Goal: Use online tool/utility: Utilize a website feature to perform a specific function

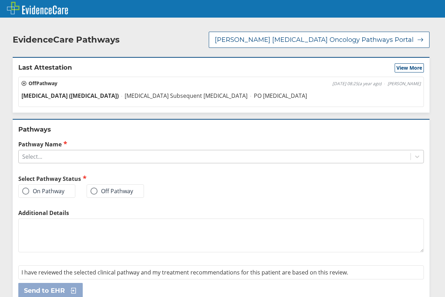
click at [85, 156] on div "Select..." at bounding box center [215, 157] width 392 height 12
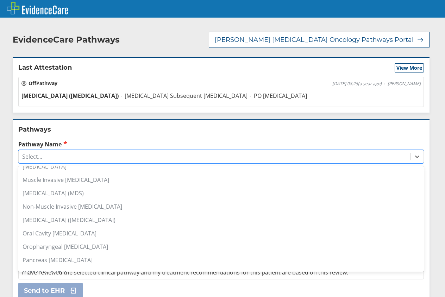
scroll to position [458, 0]
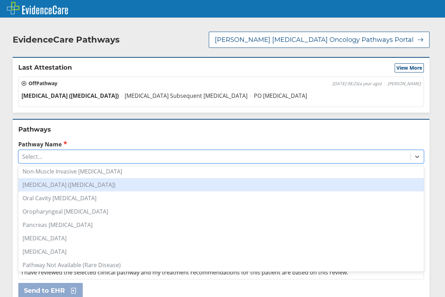
click at [124, 187] on div "[MEDICAL_DATA] ([MEDICAL_DATA])" at bounding box center [221, 184] width 406 height 13
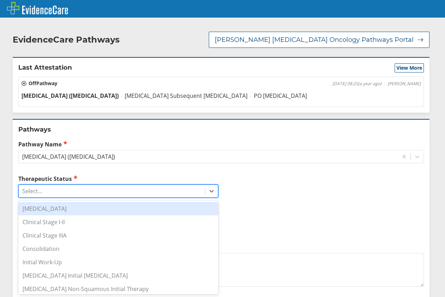
click at [121, 190] on div "Select..." at bounding box center [112, 191] width 186 height 12
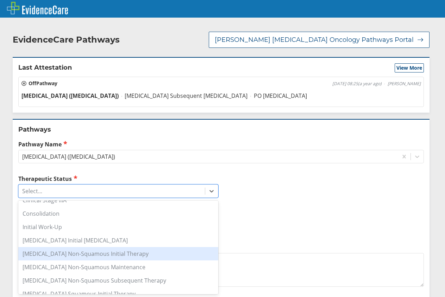
scroll to position [70, 0]
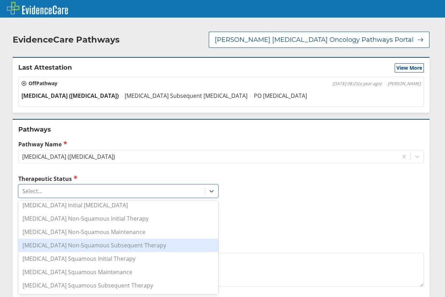
click at [142, 245] on div "[MEDICAL_DATA] Non-Squamous Subsequent Therapy" at bounding box center [118, 245] width 200 height 13
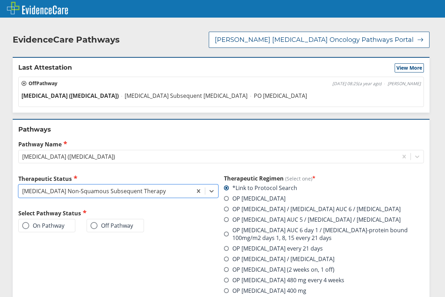
click at [260, 259] on label "OP [MEDICAL_DATA] / [MEDICAL_DATA]" at bounding box center [279, 259] width 111 height 8
click at [0, 0] on input "OP [MEDICAL_DATA] / [MEDICAL_DATA]" at bounding box center [0, 0] width 0 height 0
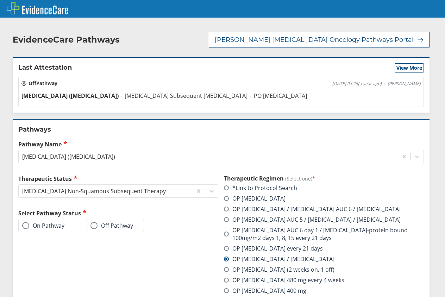
click at [51, 227] on label "On Pathway" at bounding box center [43, 225] width 42 height 7
click at [0, 0] on input "On Pathway" at bounding box center [0, 0] width 0 height 0
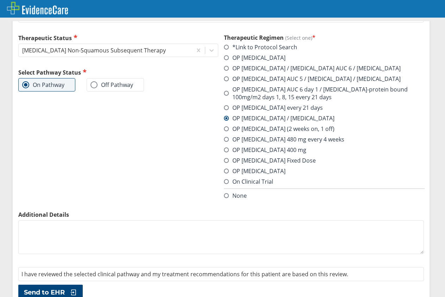
scroll to position [153, 0]
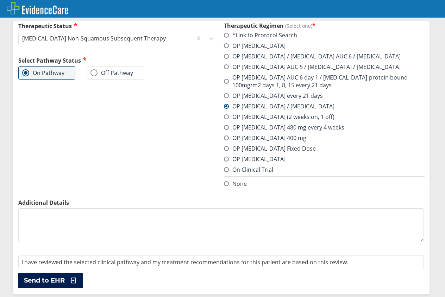
click at [40, 281] on span "Send to EHR" at bounding box center [44, 280] width 41 height 8
